Goal: Find specific page/section: Find specific page/section

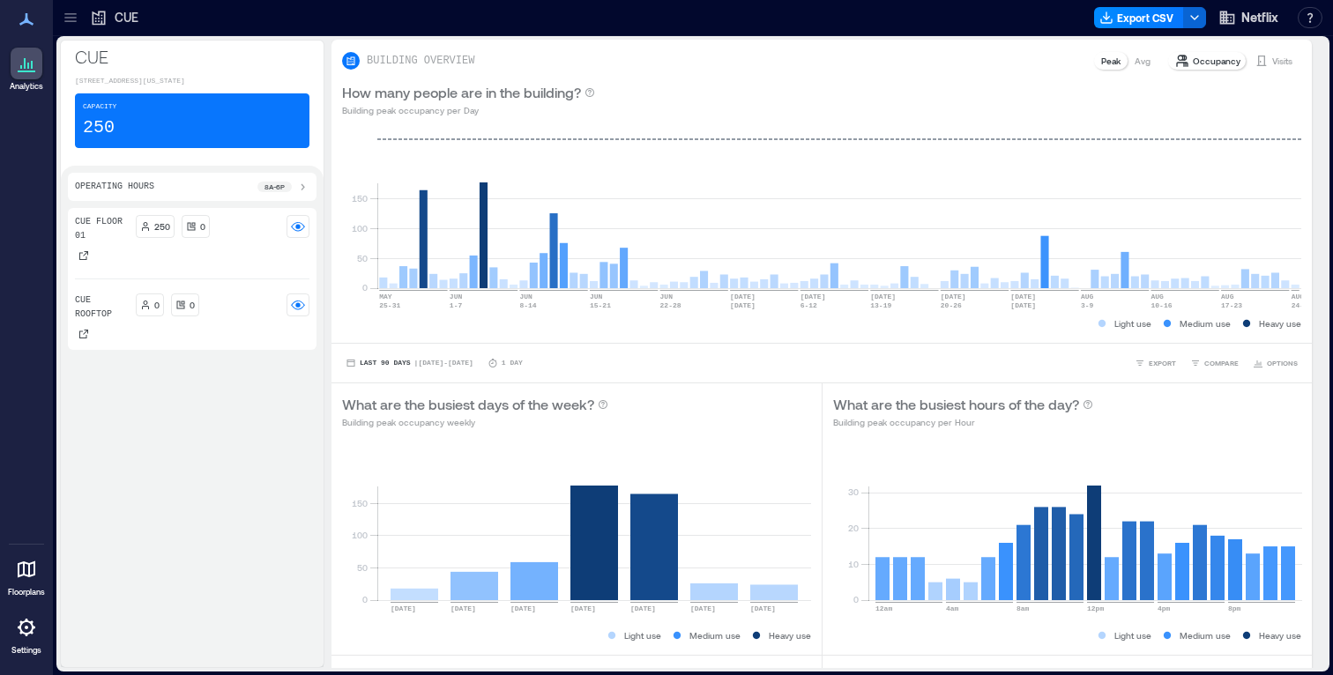
click at [70, 20] on icon at bounding box center [71, 18] width 18 height 18
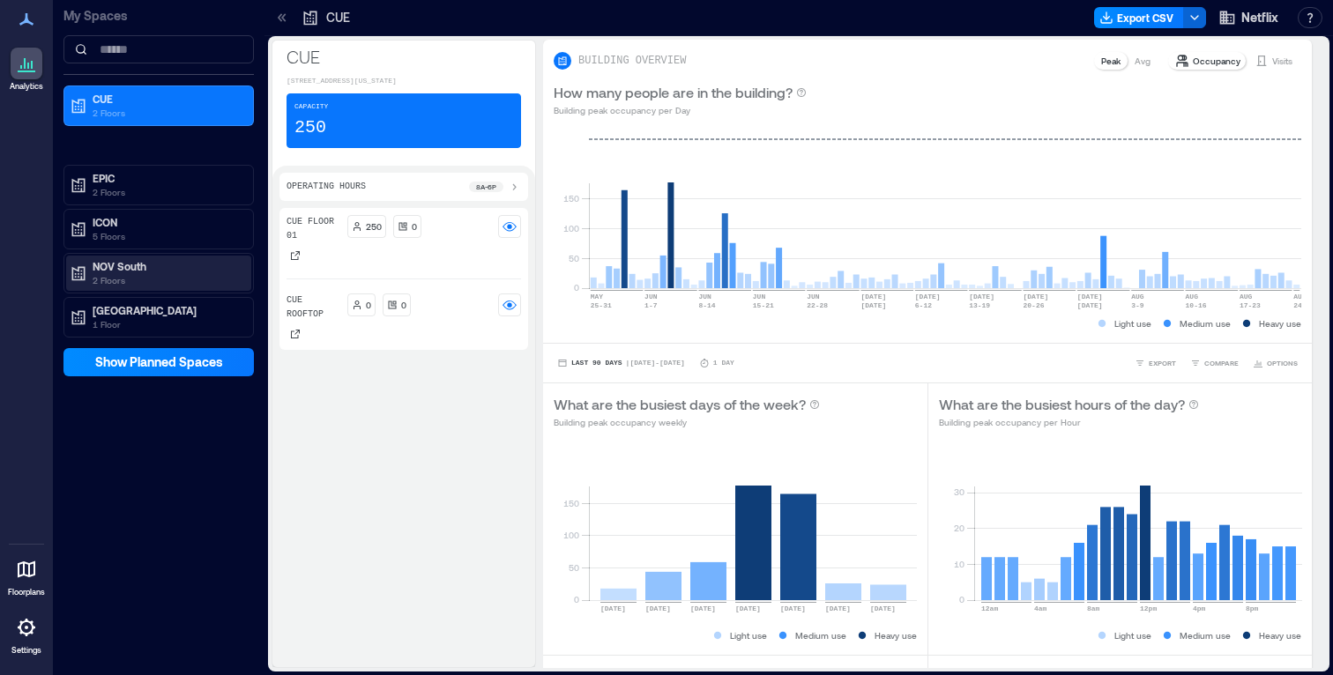
click at [146, 278] on p "2 Floors" at bounding box center [167, 280] width 148 height 14
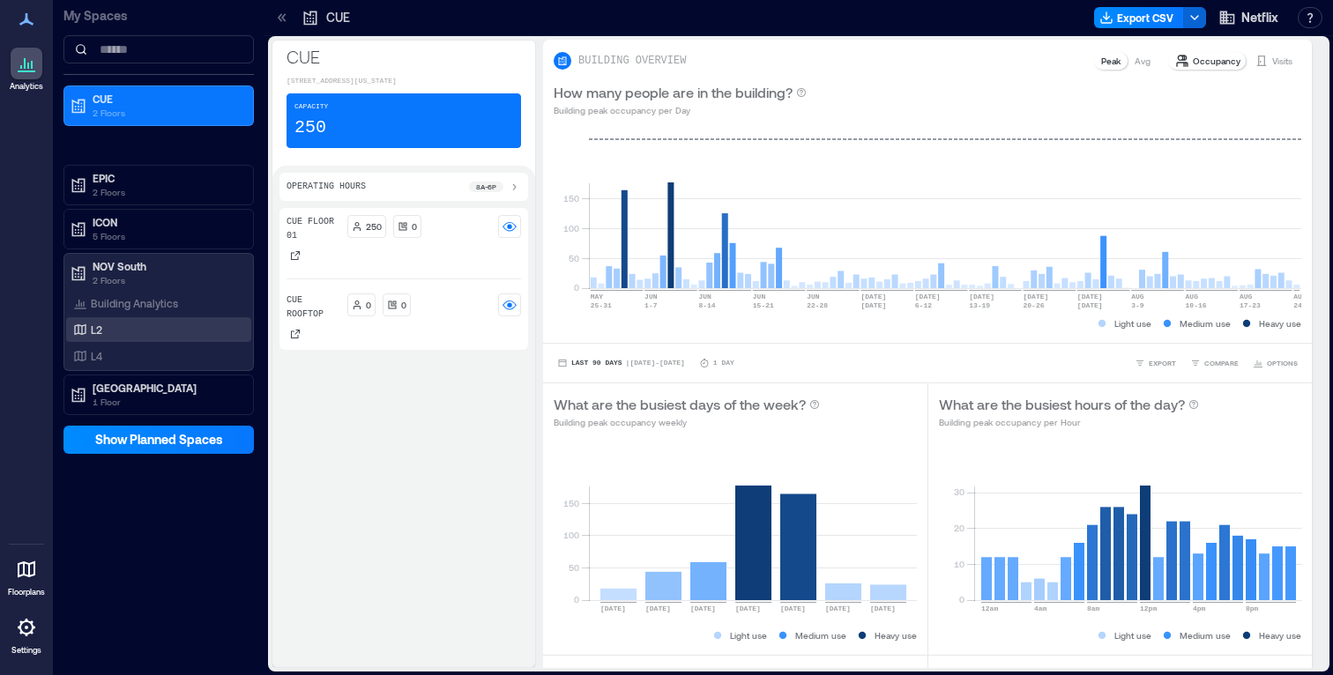
click at [108, 330] on div "L2" at bounding box center [155, 330] width 171 height 18
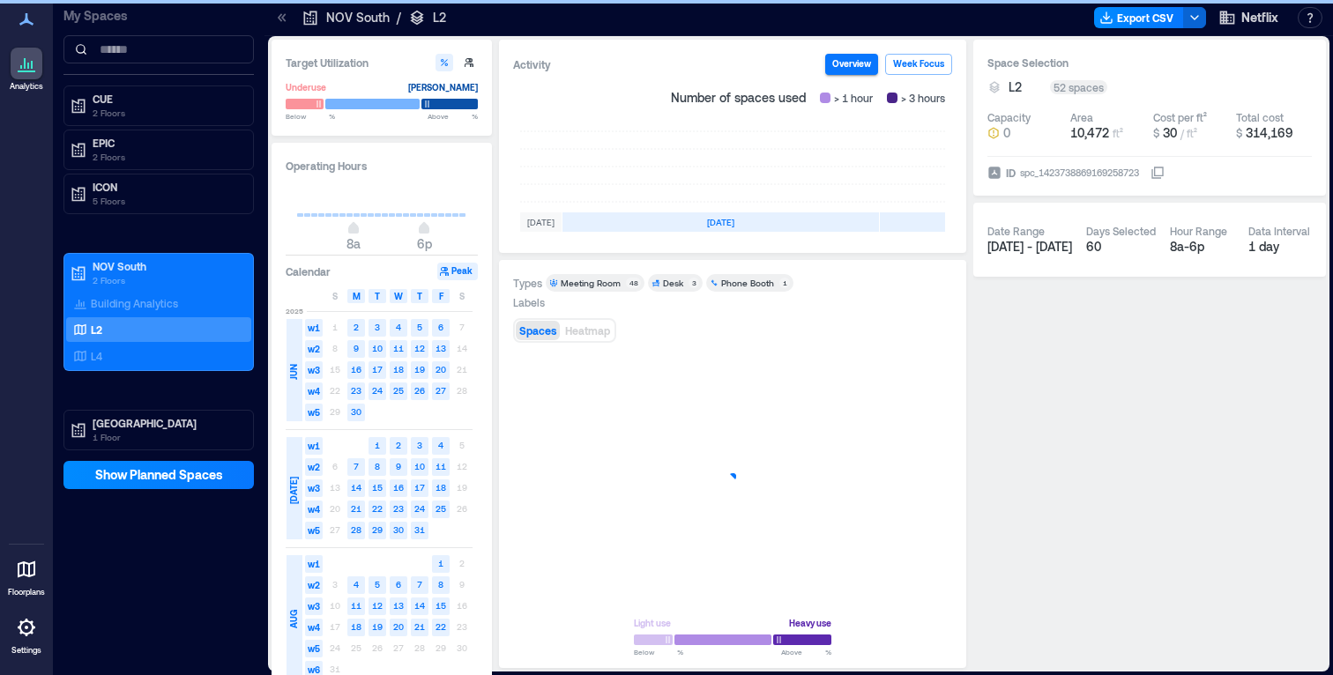
scroll to position [0, 527]
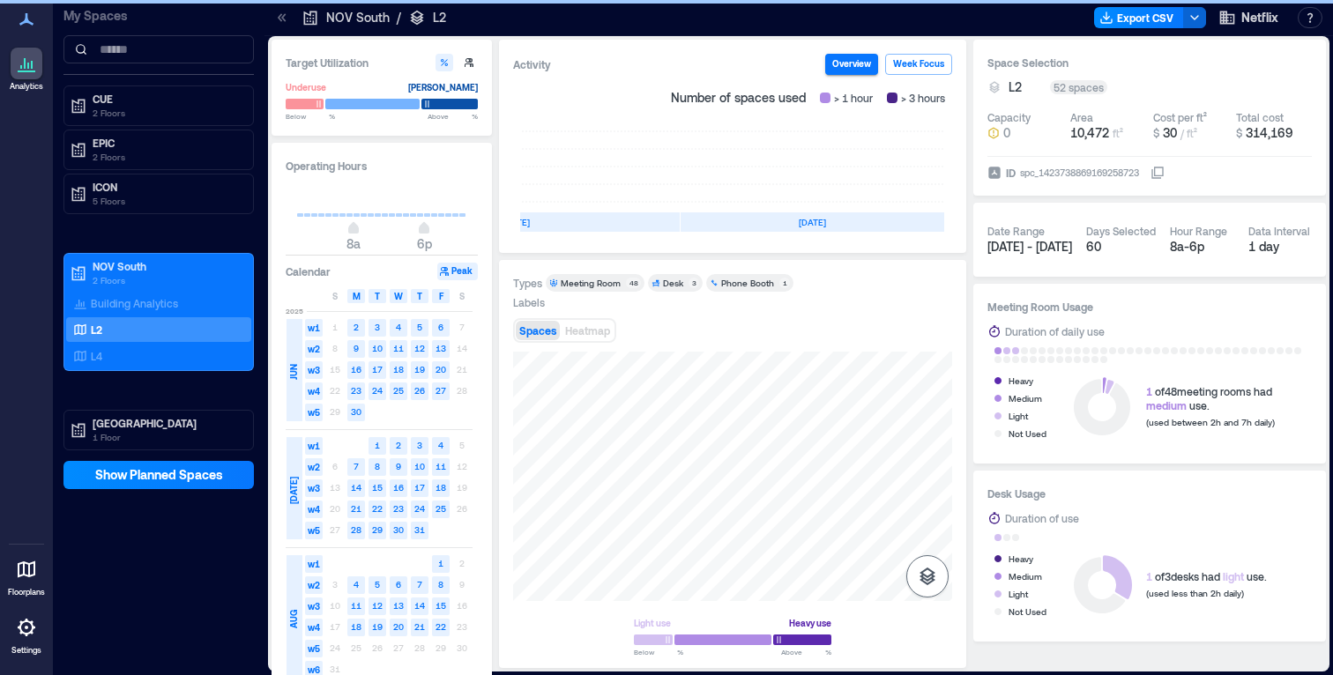
click at [931, 577] on icon "button" at bounding box center [927, 576] width 21 height 21
click at [937, 534] on icon "button" at bounding box center [927, 525] width 21 height 21
click at [933, 487] on icon "button" at bounding box center [928, 483] width 18 height 16
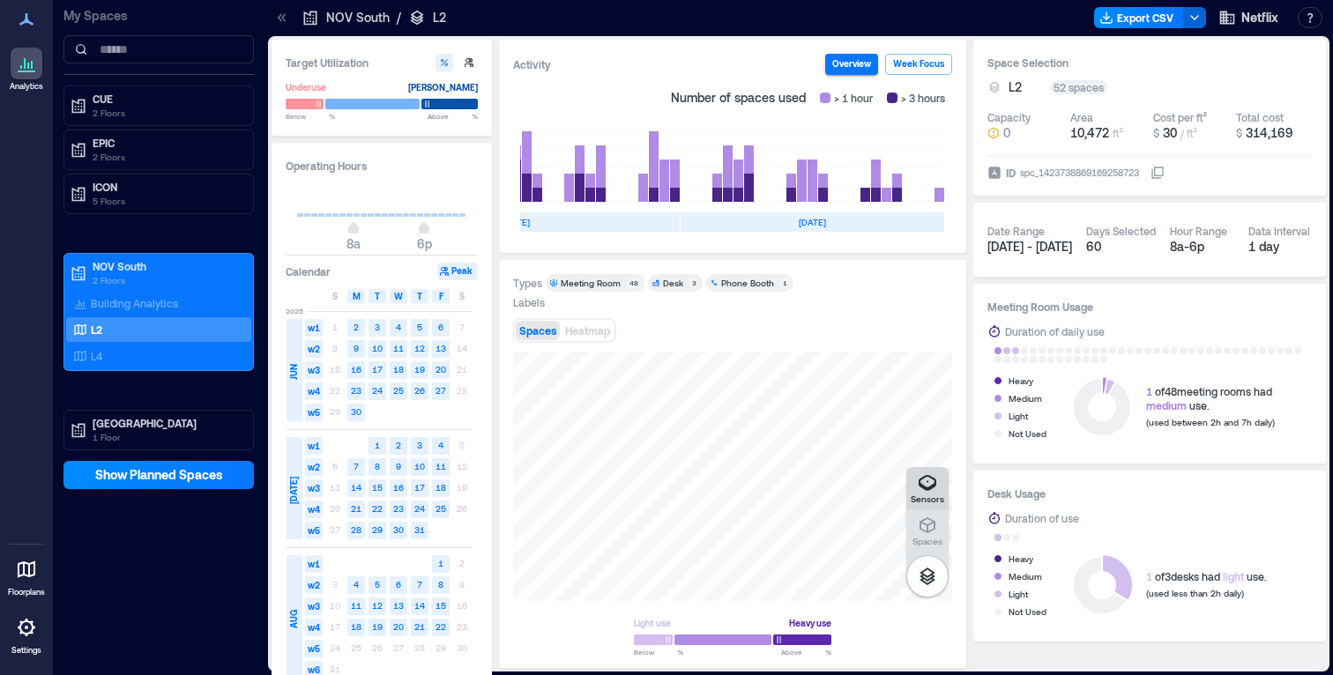
click at [944, 487] on button "Sensors" at bounding box center [928, 488] width 42 height 42
click at [933, 480] on icon "button" at bounding box center [927, 483] width 21 height 21
click at [935, 563] on button "button" at bounding box center [928, 577] width 42 height 42
click at [25, 568] on icon at bounding box center [26, 569] width 21 height 21
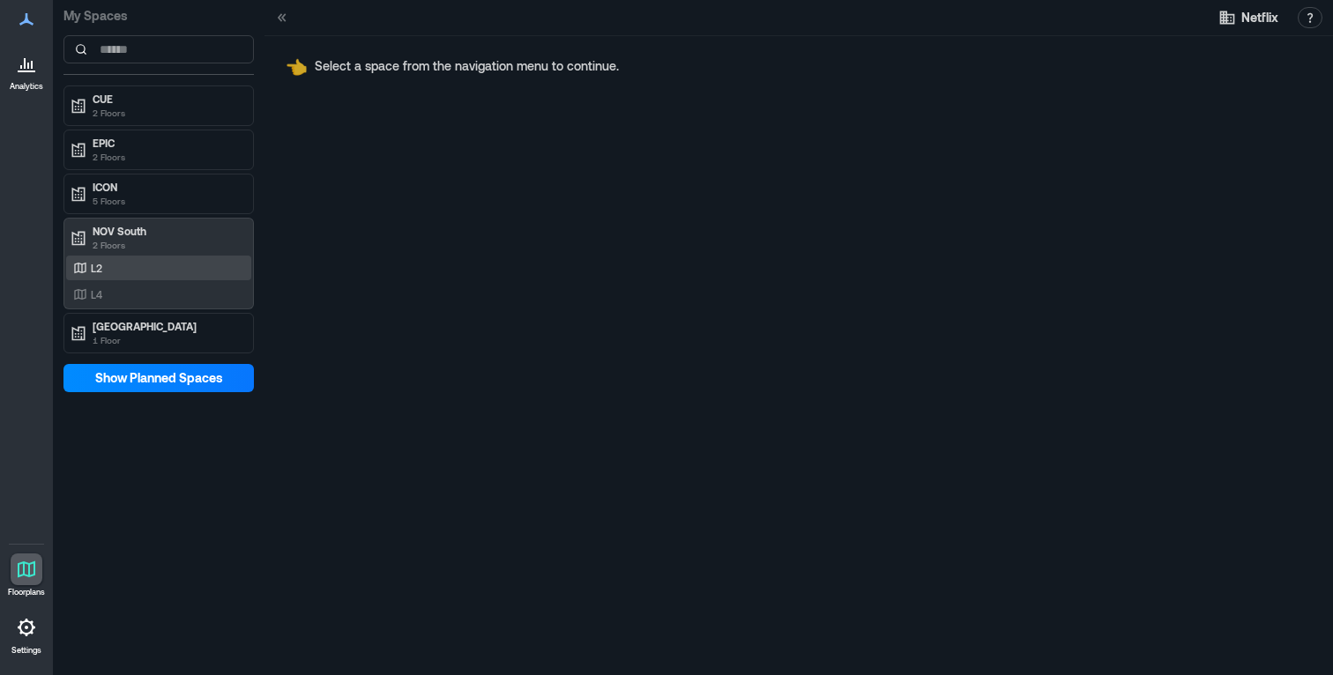
click at [128, 265] on div "L2" at bounding box center [155, 268] width 171 height 18
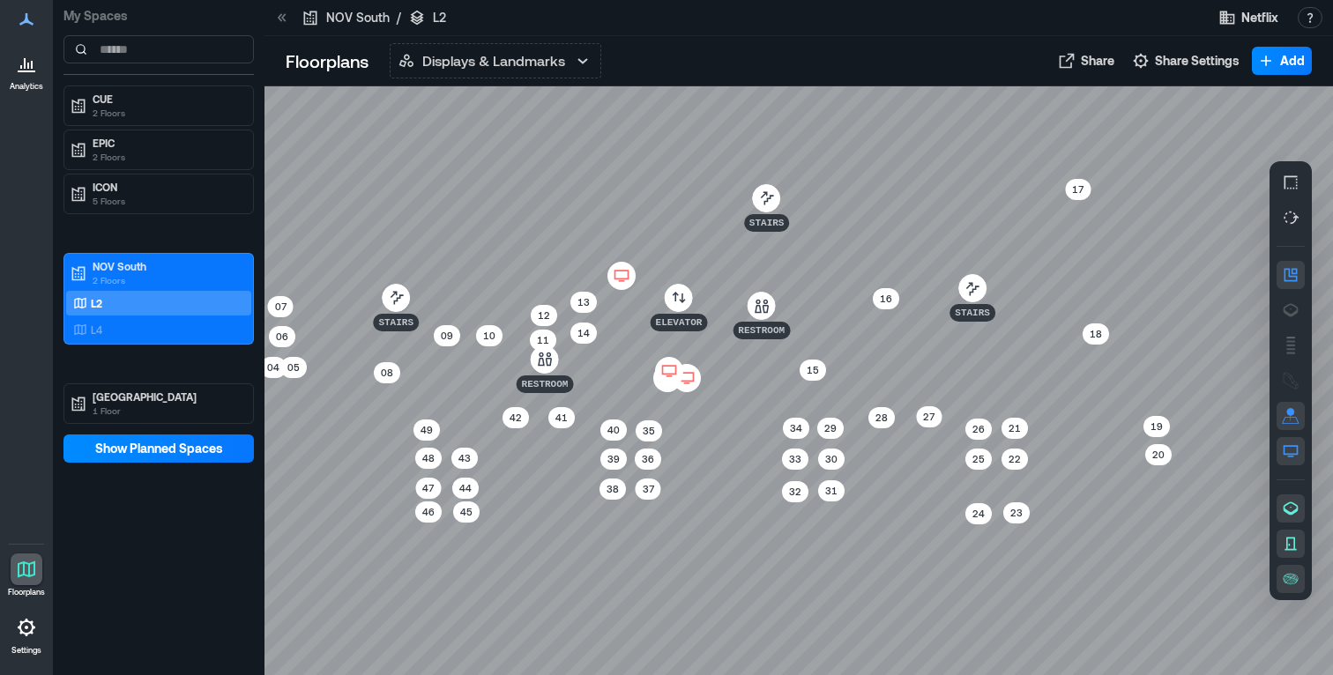
drag, startPoint x: 824, startPoint y: 419, endPoint x: 743, endPoint y: 408, distance: 80.9
click at [743, 408] on div at bounding box center [799, 380] width 1069 height 589
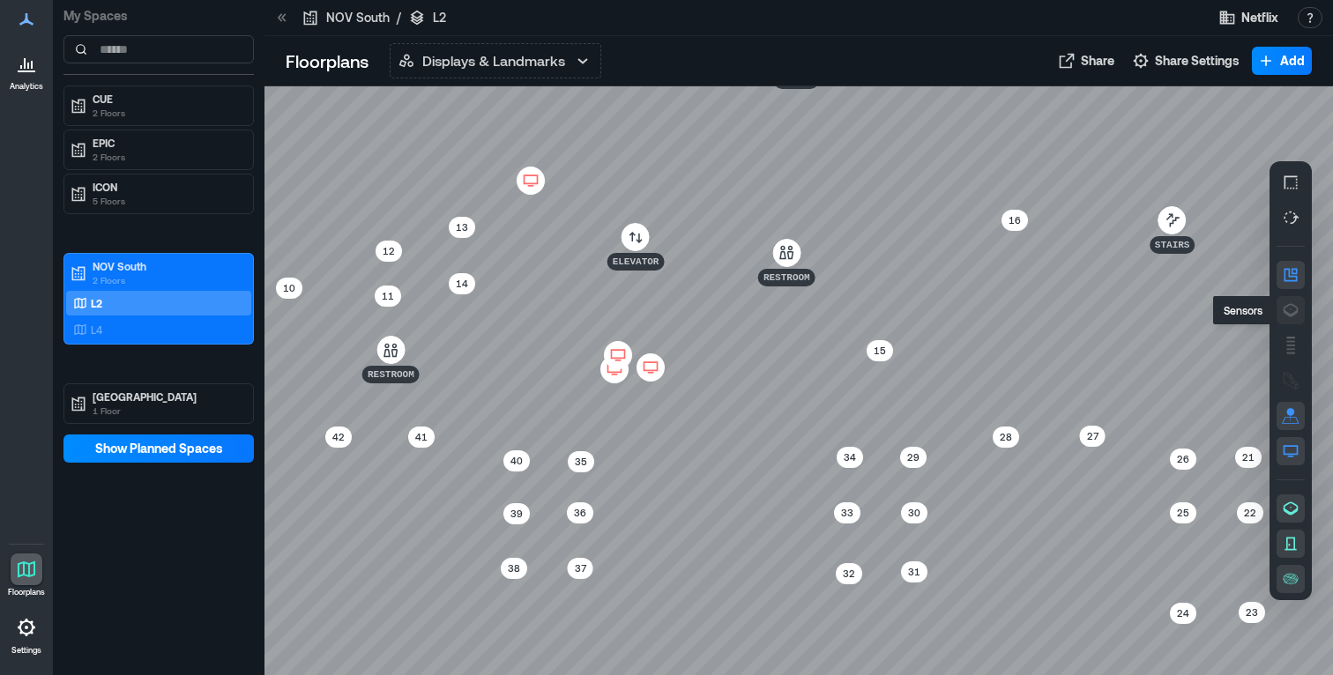
click at [1288, 302] on icon "button" at bounding box center [1291, 311] width 18 height 18
click at [617, 355] on icon at bounding box center [618, 356] width 21 height 18
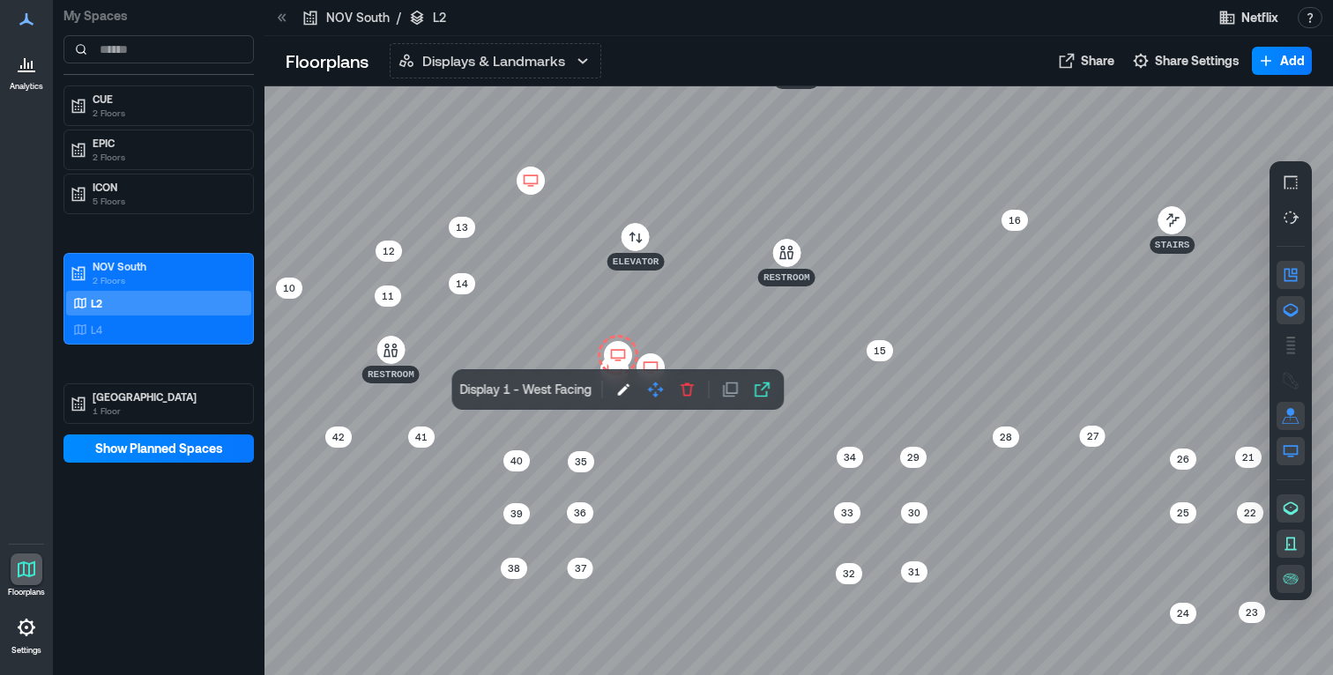
click at [643, 325] on div at bounding box center [799, 380] width 1069 height 589
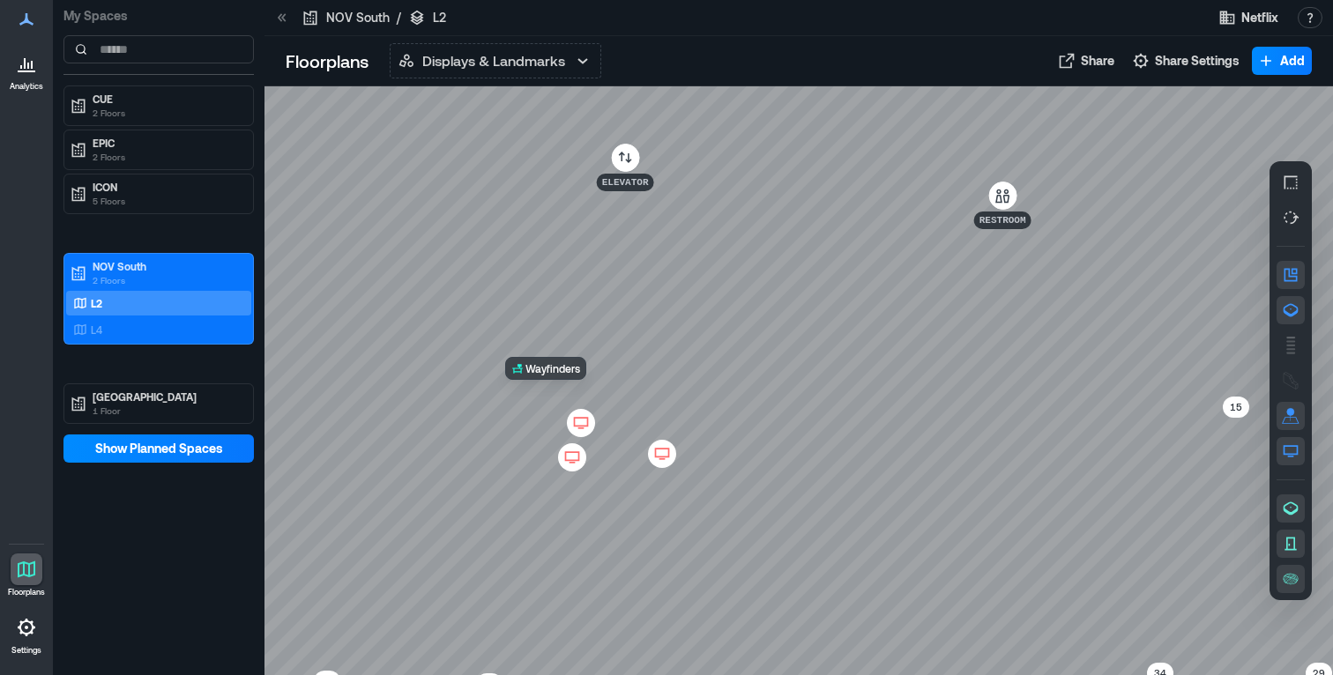
click at [604, 427] on div at bounding box center [799, 380] width 1069 height 589
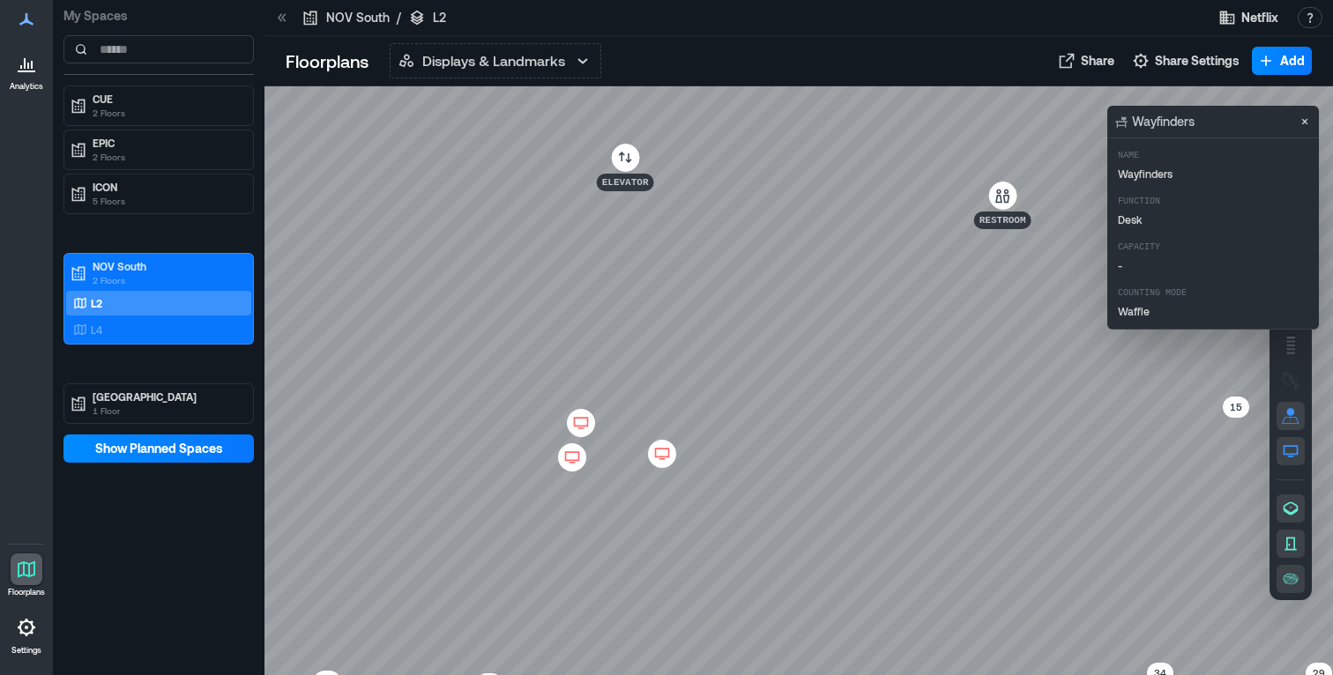
click at [577, 459] on icon at bounding box center [572, 458] width 21 height 18
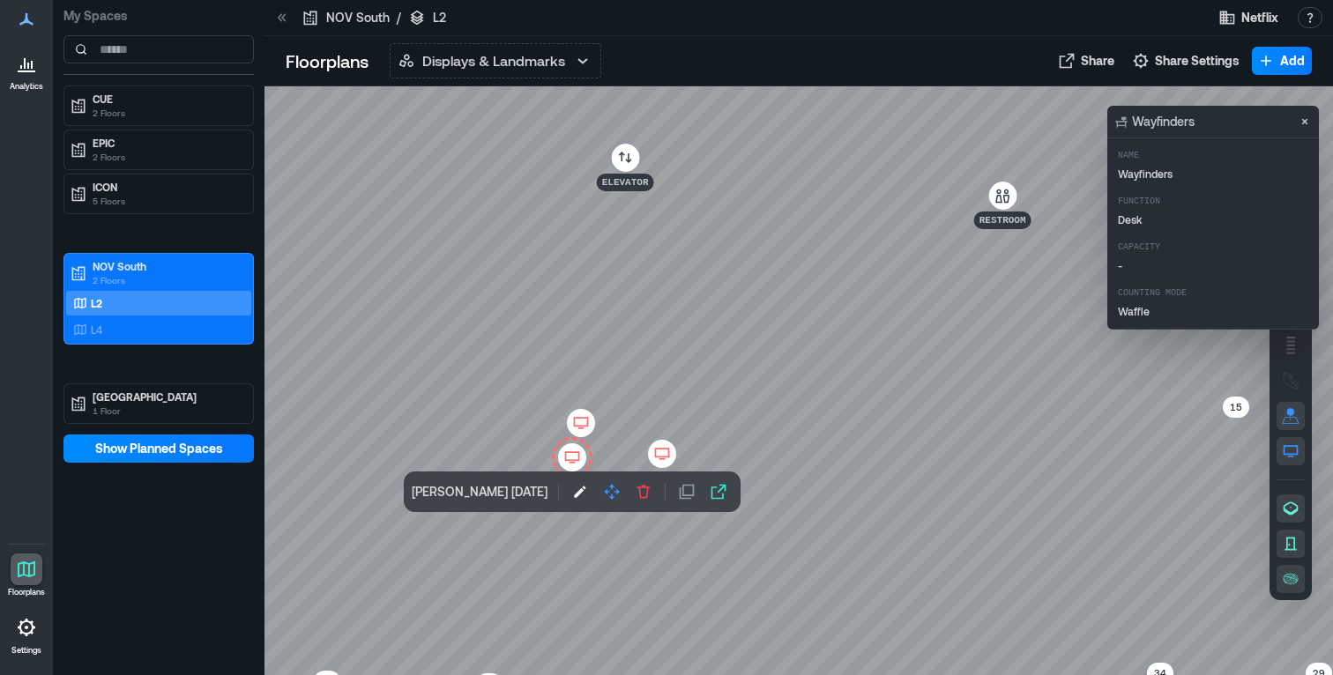
click at [586, 420] on icon at bounding box center [581, 423] width 21 height 18
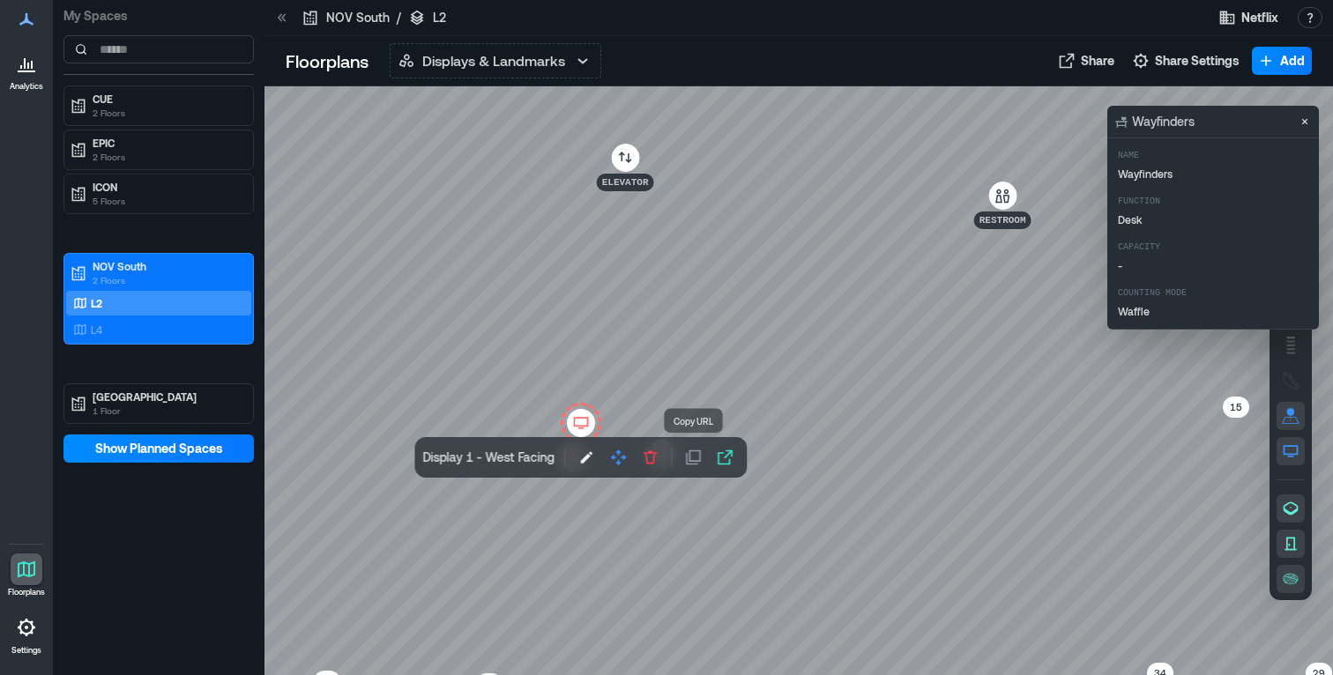
click at [686, 391] on div at bounding box center [799, 380] width 1069 height 589
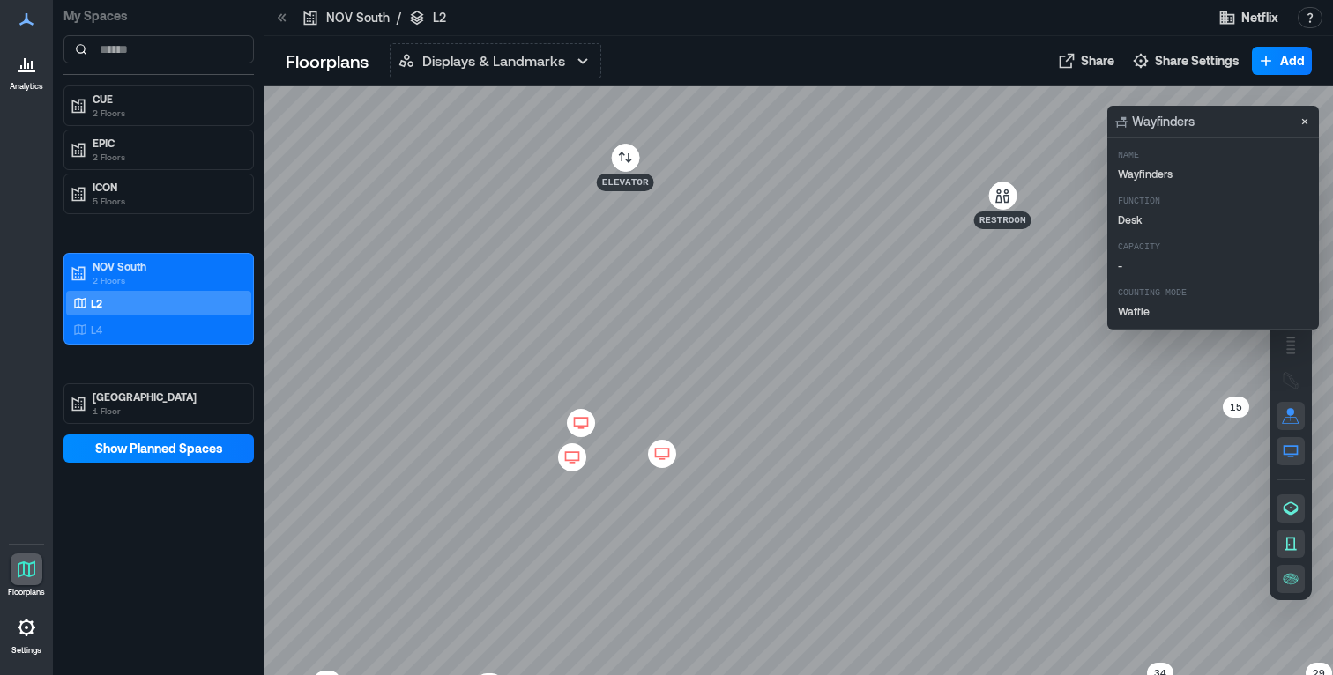
click at [670, 445] on icon at bounding box center [662, 454] width 21 height 18
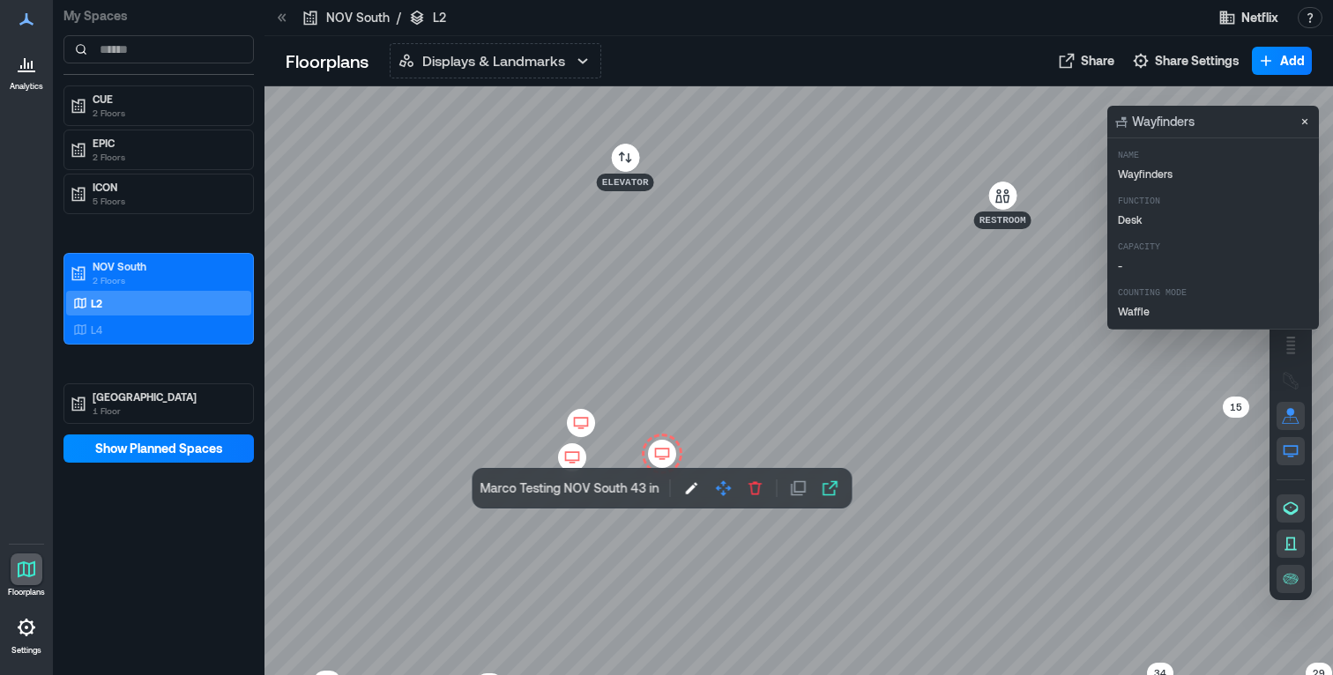
click at [684, 407] on div at bounding box center [799, 380] width 1069 height 589
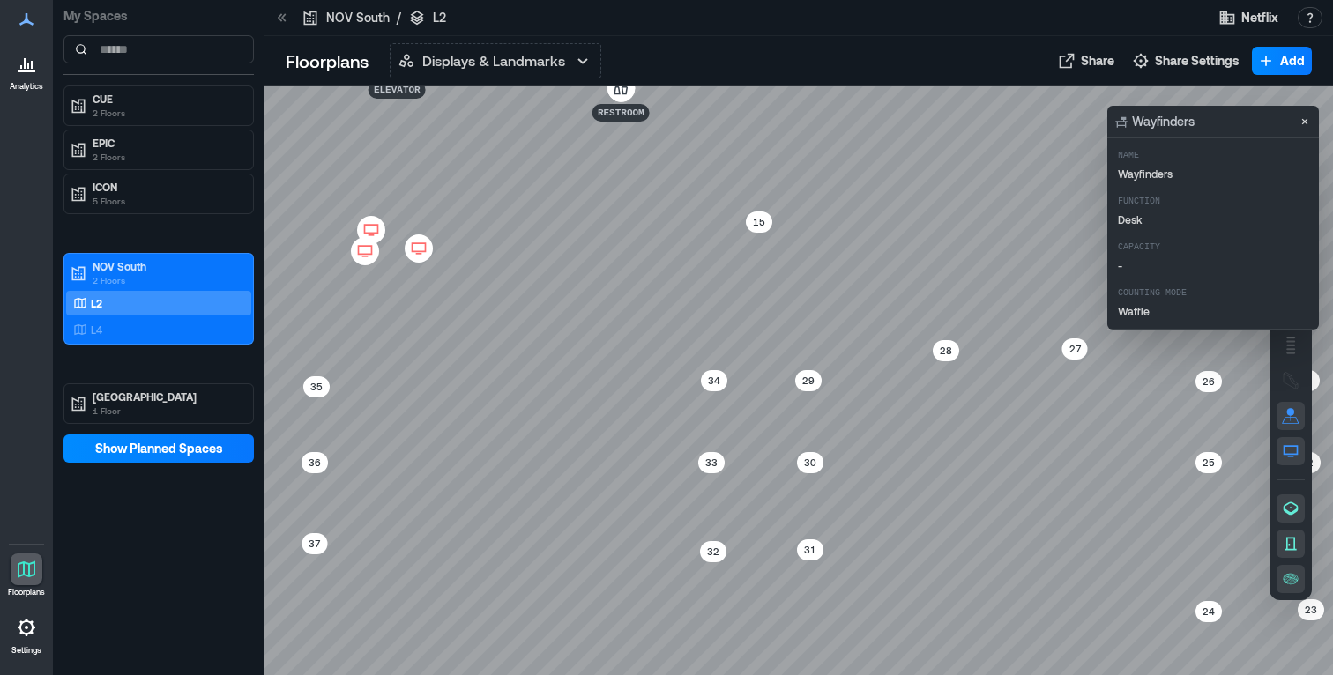
drag, startPoint x: 919, startPoint y: 480, endPoint x: 668, endPoint y: 301, distance: 308.6
click at [668, 301] on div at bounding box center [799, 380] width 1069 height 589
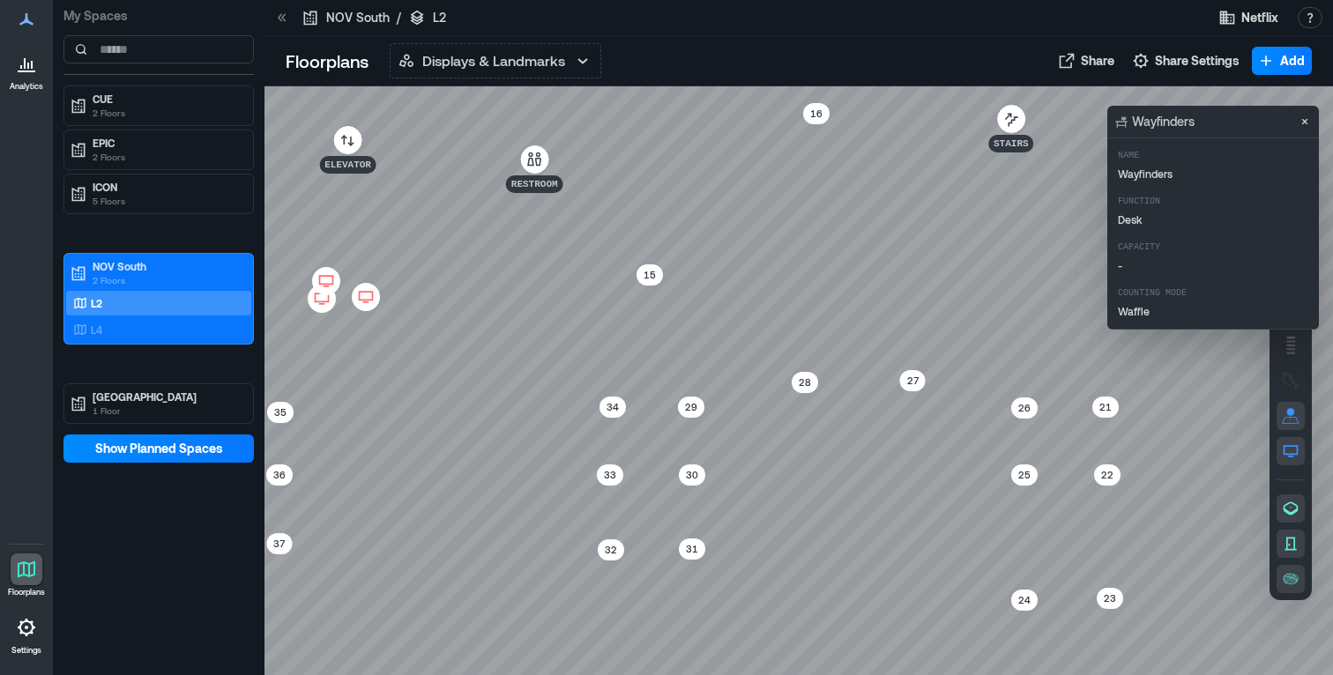
drag, startPoint x: 774, startPoint y: 300, endPoint x: 682, endPoint y: 343, distance: 102.2
click at [682, 343] on div at bounding box center [799, 380] width 1069 height 589
click at [1311, 123] on icon "Close" at bounding box center [1305, 122] width 14 height 14
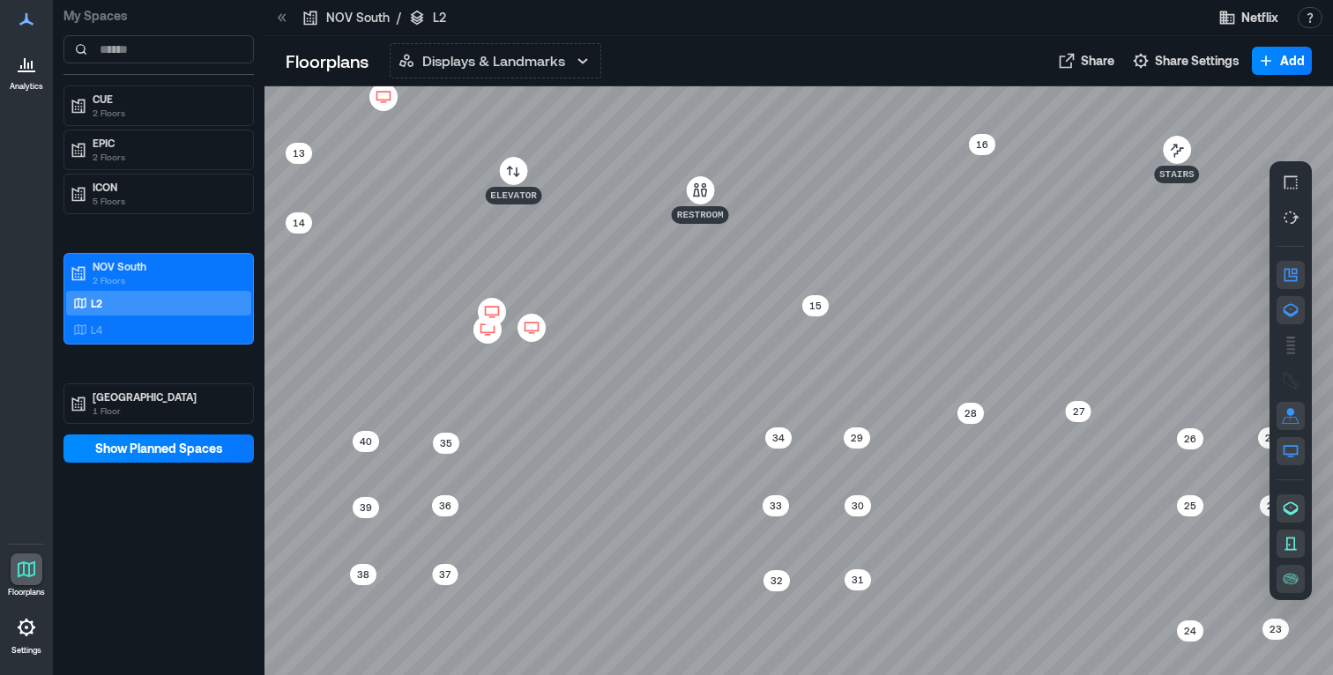
drag, startPoint x: 787, startPoint y: 291, endPoint x: 658, endPoint y: 335, distance: 136.1
click at [953, 322] on div at bounding box center [799, 380] width 1069 height 589
drag, startPoint x: 598, startPoint y: 352, endPoint x: 614, endPoint y: 357, distance: 16.7
click at [601, 354] on div at bounding box center [799, 380] width 1069 height 589
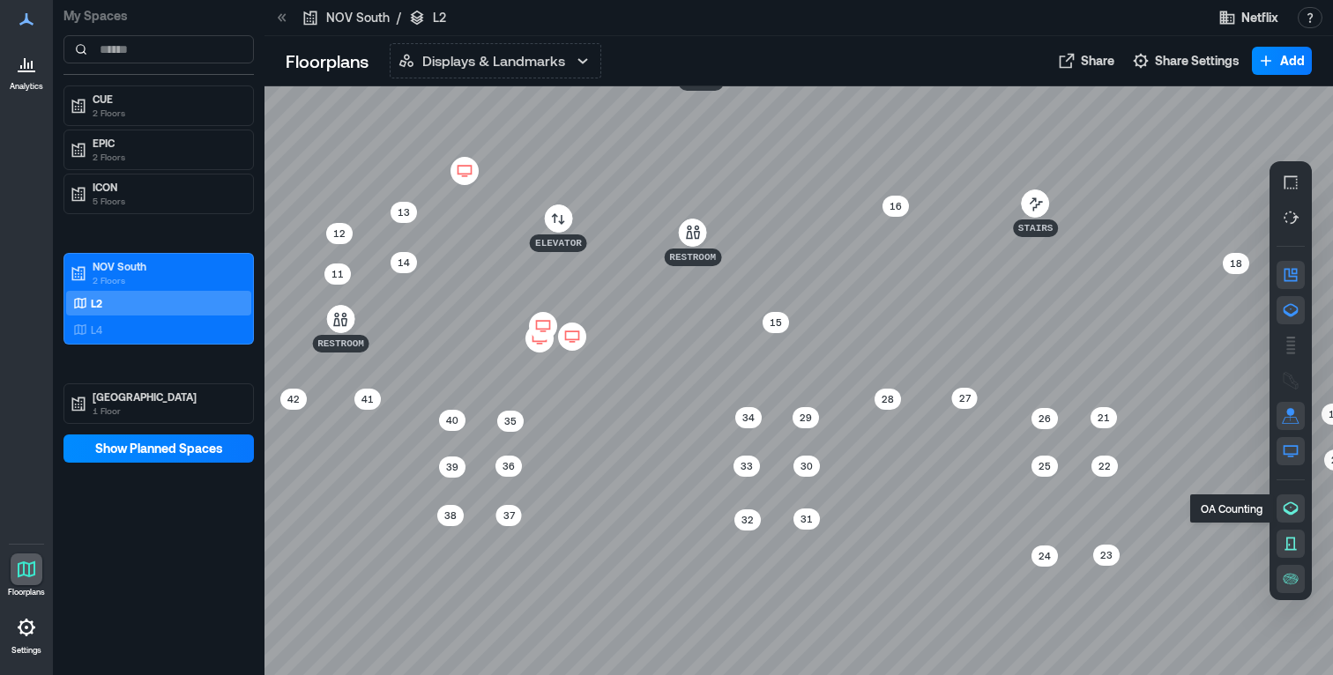
click at [1292, 511] on icon "button" at bounding box center [1291, 509] width 18 height 18
click at [1294, 510] on icon "button" at bounding box center [1291, 509] width 18 height 18
click at [1290, 586] on icon "button" at bounding box center [1291, 580] width 18 height 18
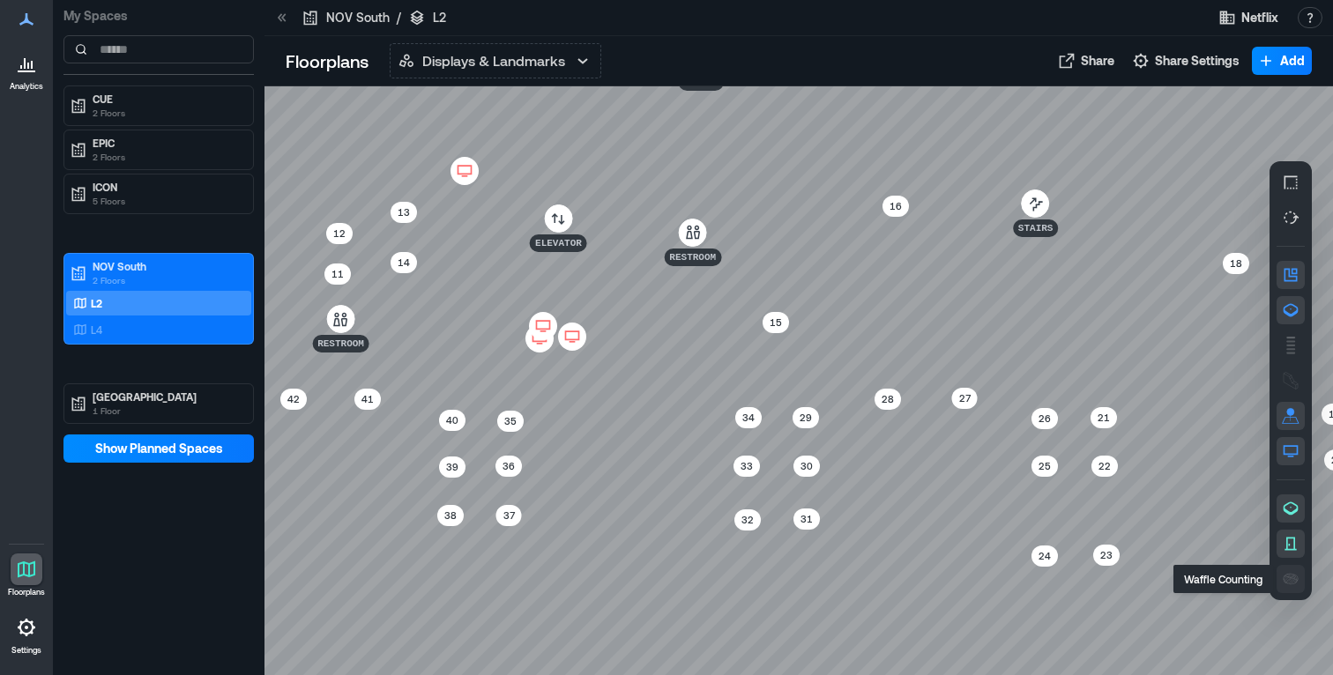
click at [1289, 581] on icon "button" at bounding box center [1291, 580] width 18 height 18
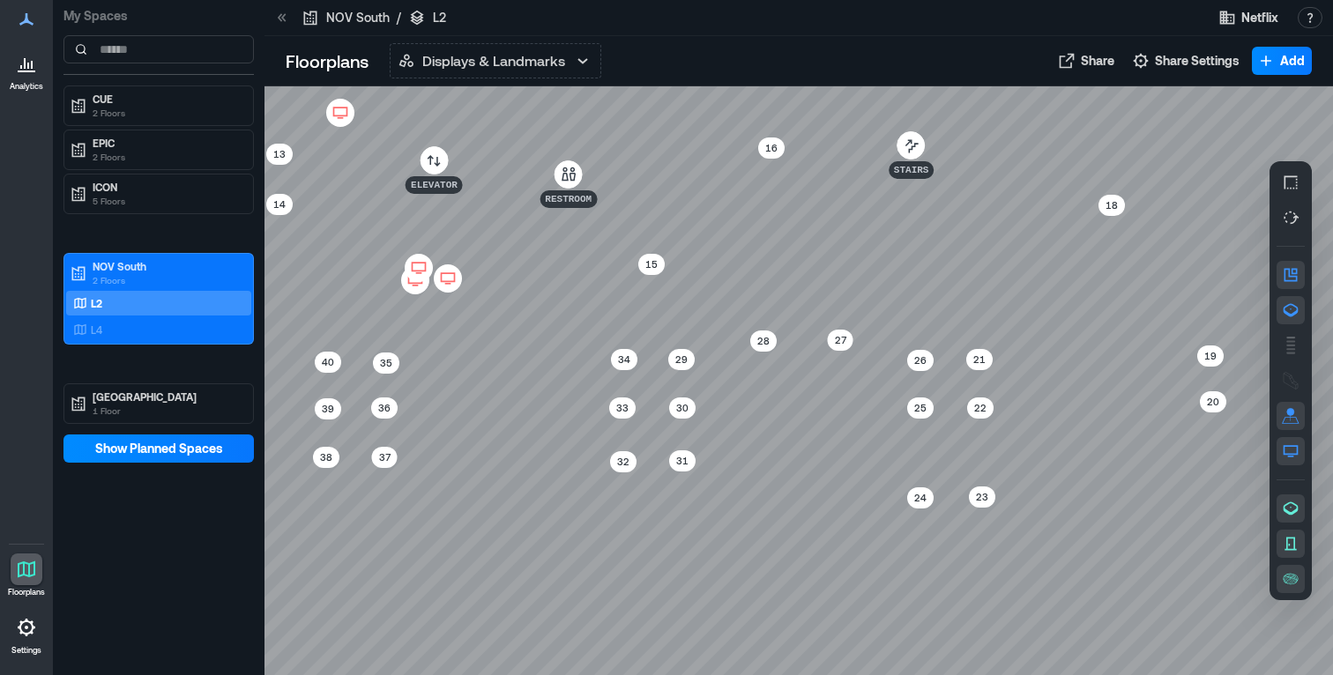
drag, startPoint x: 1192, startPoint y: 546, endPoint x: 1068, endPoint y: 487, distance: 137.7
click at [1068, 487] on div at bounding box center [799, 380] width 1069 height 589
click at [1295, 579] on icon "button" at bounding box center [1291, 580] width 18 height 18
